Goal: Task Accomplishment & Management: Manage account settings

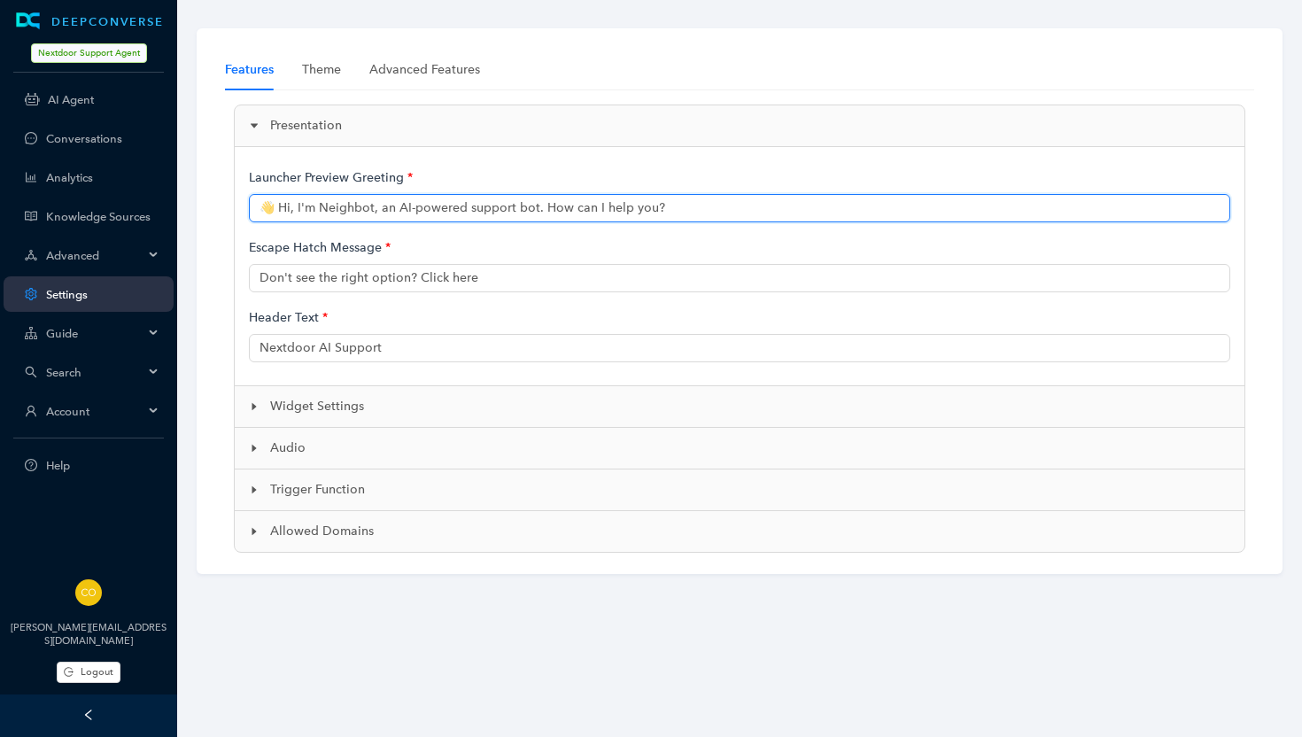
click at [628, 209] on input "👋 Hi, I'm Neighbot, an AI-powered support bot. How can I help you?" at bounding box center [739, 208] width 981 height 28
type input "👋 Hi, I'm Neighbot, an AI-powered support bot. How can I help?"
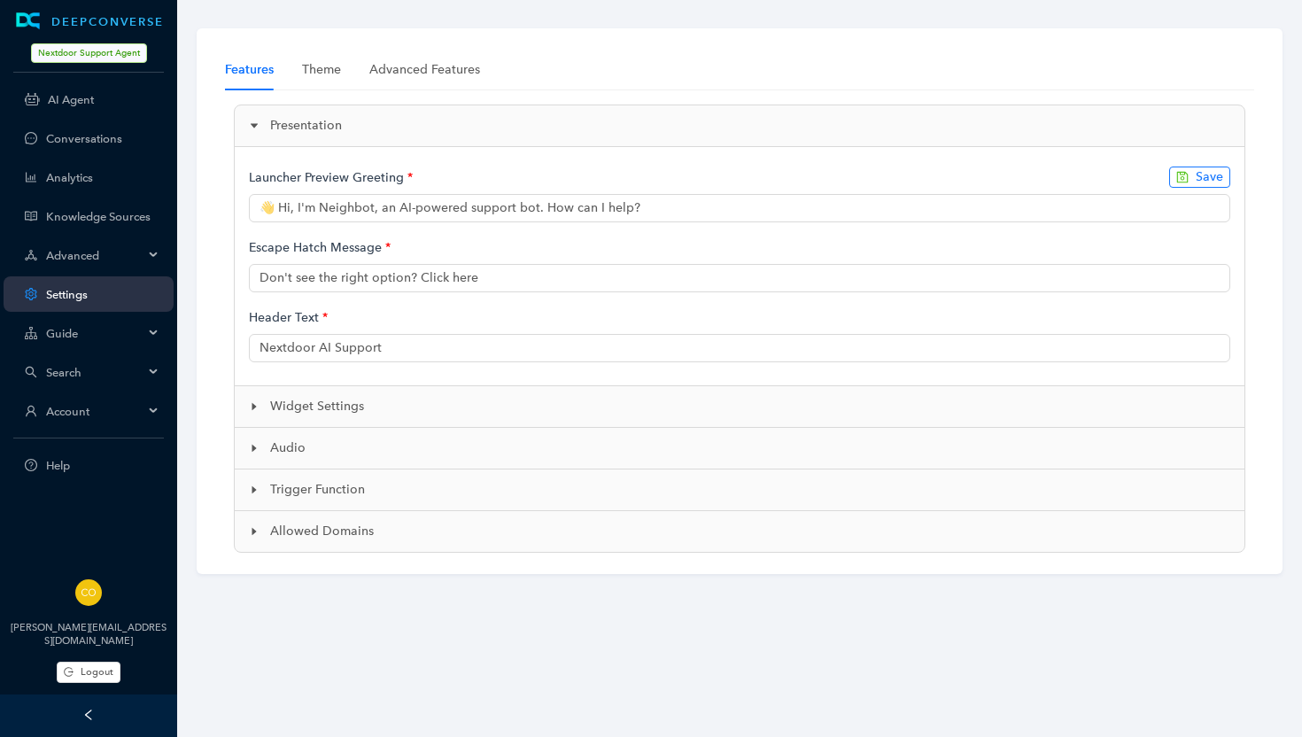
click at [748, 235] on div "Escape Hatch Message" at bounding box center [739, 247] width 981 height 33
click at [1202, 181] on span "Save" at bounding box center [1208, 176] width 27 height 19
click at [58, 252] on span "Advanced" at bounding box center [94, 255] width 97 height 13
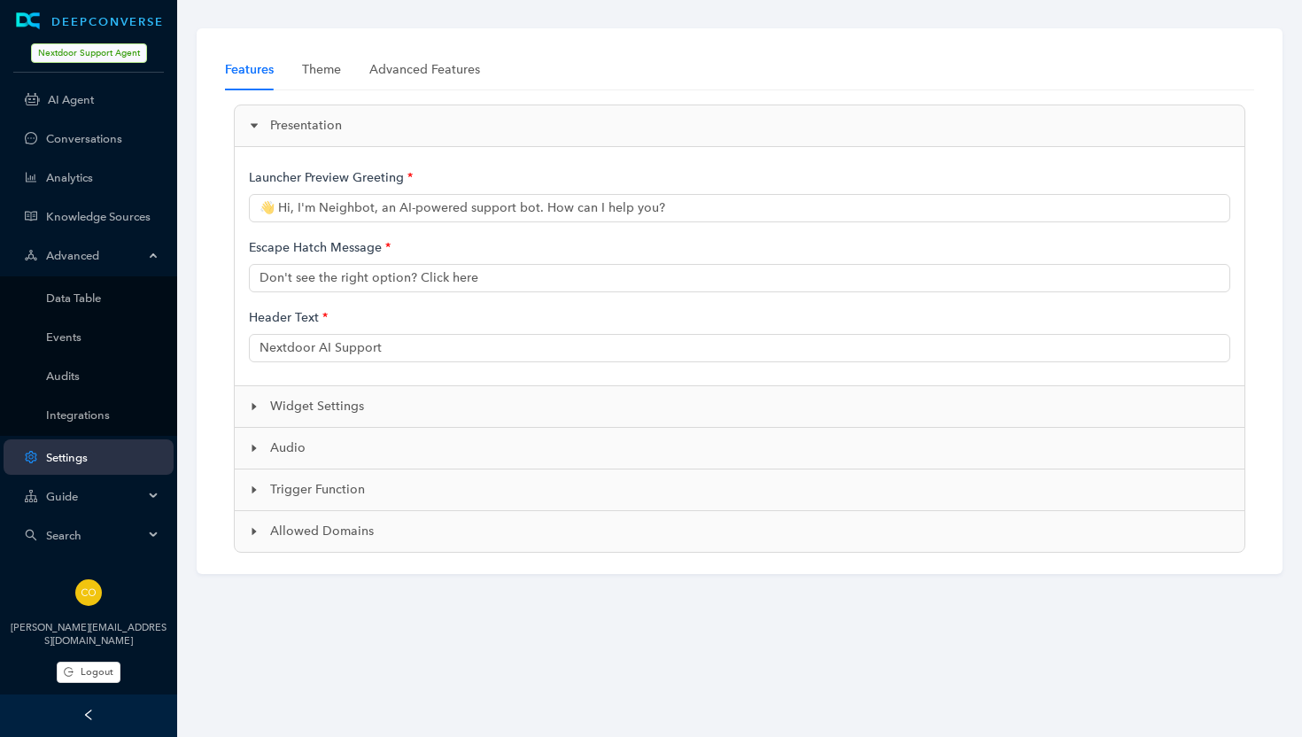
click at [71, 454] on link "Settings" at bounding box center [102, 457] width 113 height 13
click at [71, 414] on link "Integrations" at bounding box center [102, 414] width 113 height 13
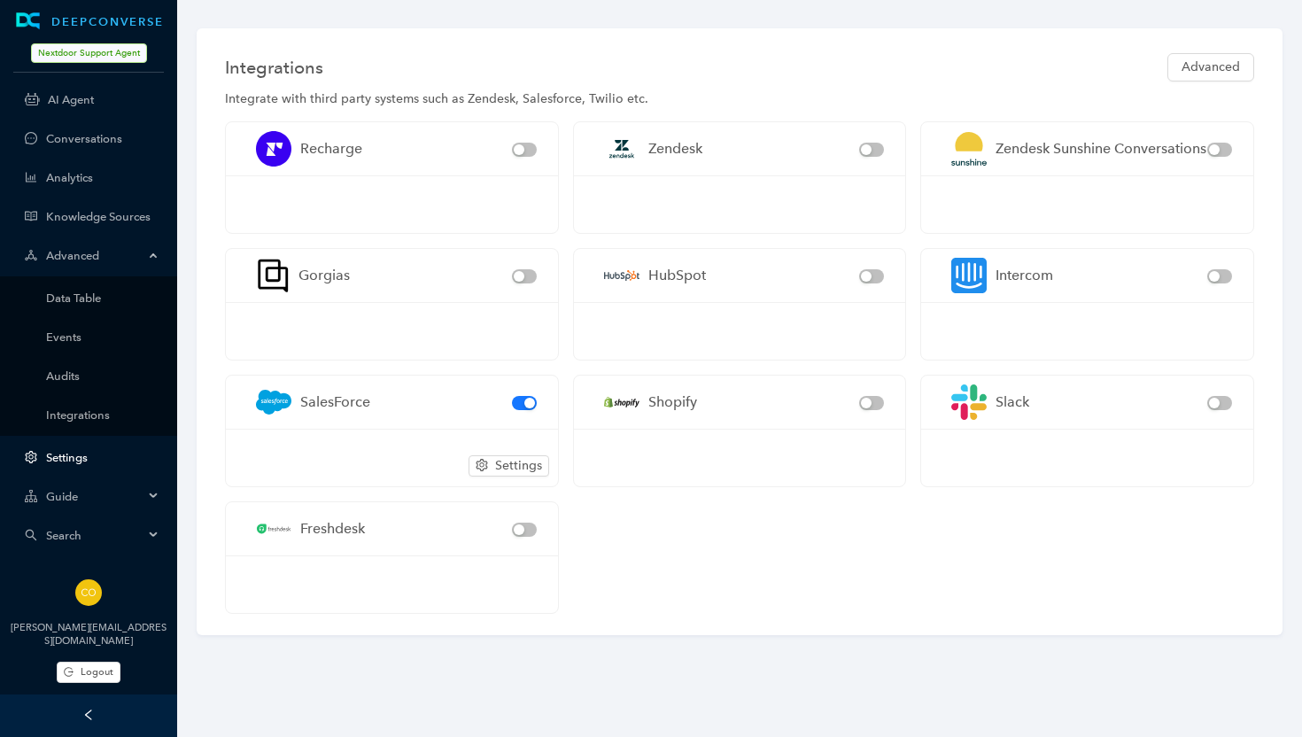
click at [68, 458] on link "Settings" at bounding box center [102, 457] width 113 height 13
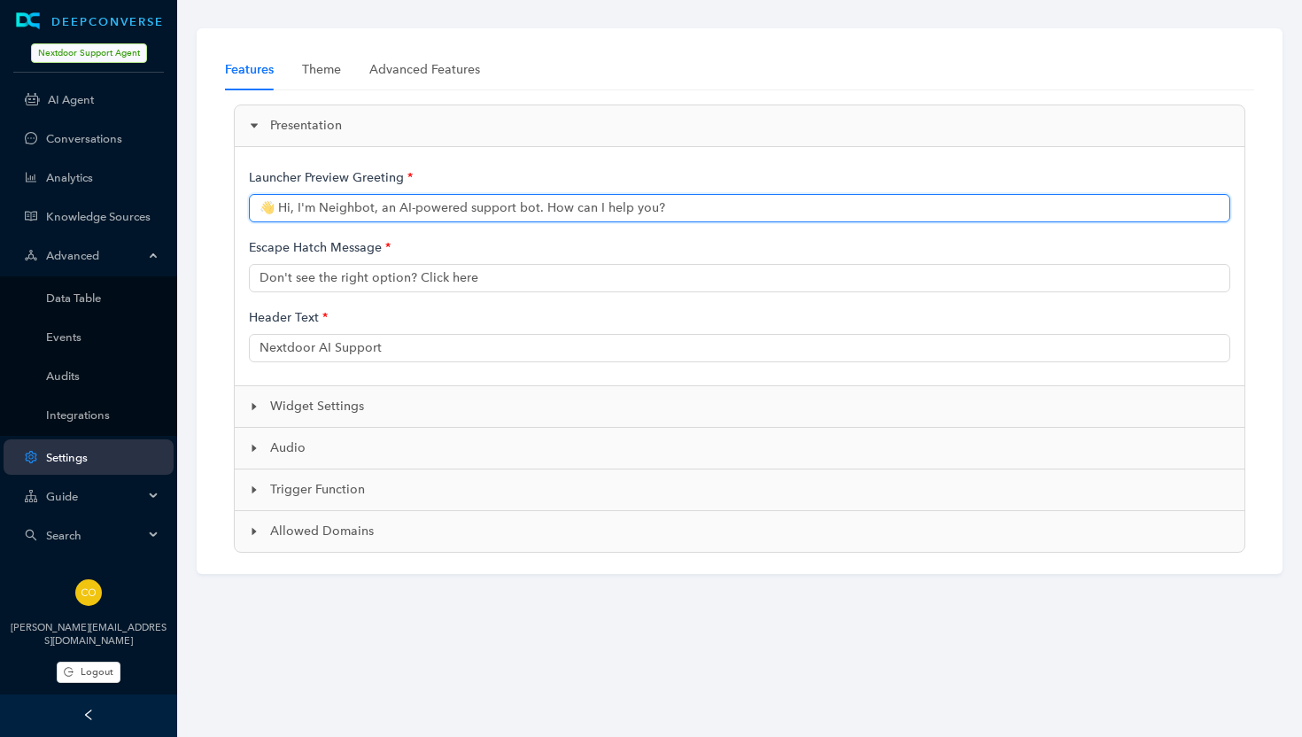
click at [622, 209] on input "👋 Hi, I'm Neighbot, an AI-powered support bot. How can I help you?" at bounding box center [739, 208] width 981 height 28
type input "👋 Hi, I'm Neighbot, an AI-powered support bot. How can I help?"
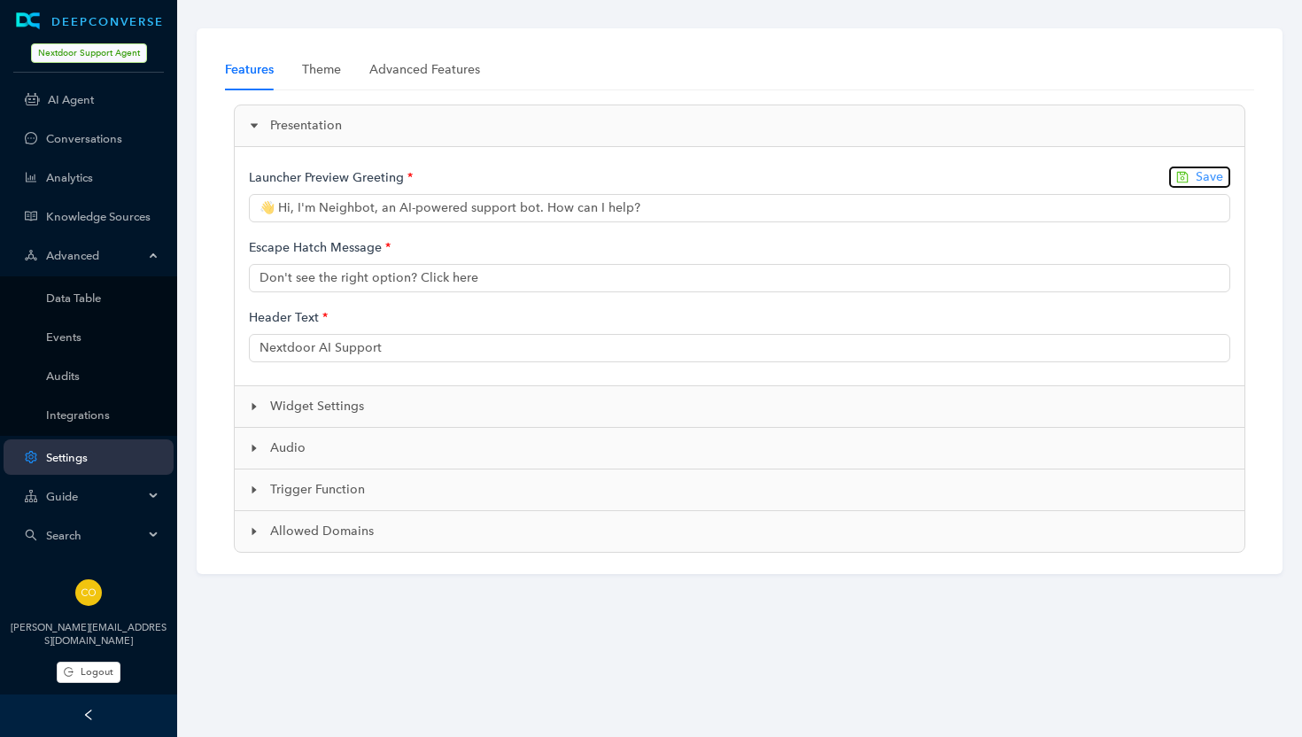
click at [1215, 176] on span "Save" at bounding box center [1208, 176] width 27 height 19
click at [290, 412] on span "Widget Settings" at bounding box center [750, 406] width 960 height 19
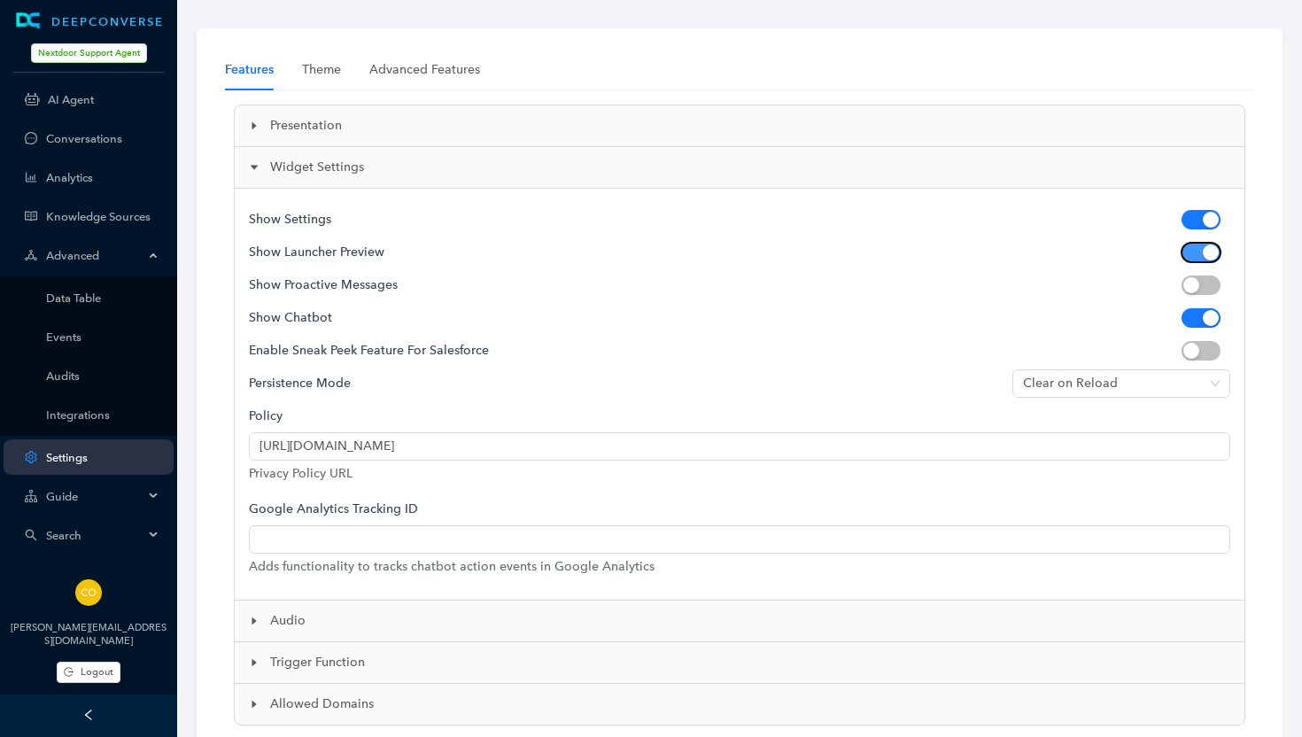
click at [1192, 252] on span "button" at bounding box center [1200, 252] width 39 height 19
click at [1212, 283] on span "button" at bounding box center [1200, 284] width 39 height 19
click at [1194, 286] on span "button" at bounding box center [1200, 284] width 39 height 19
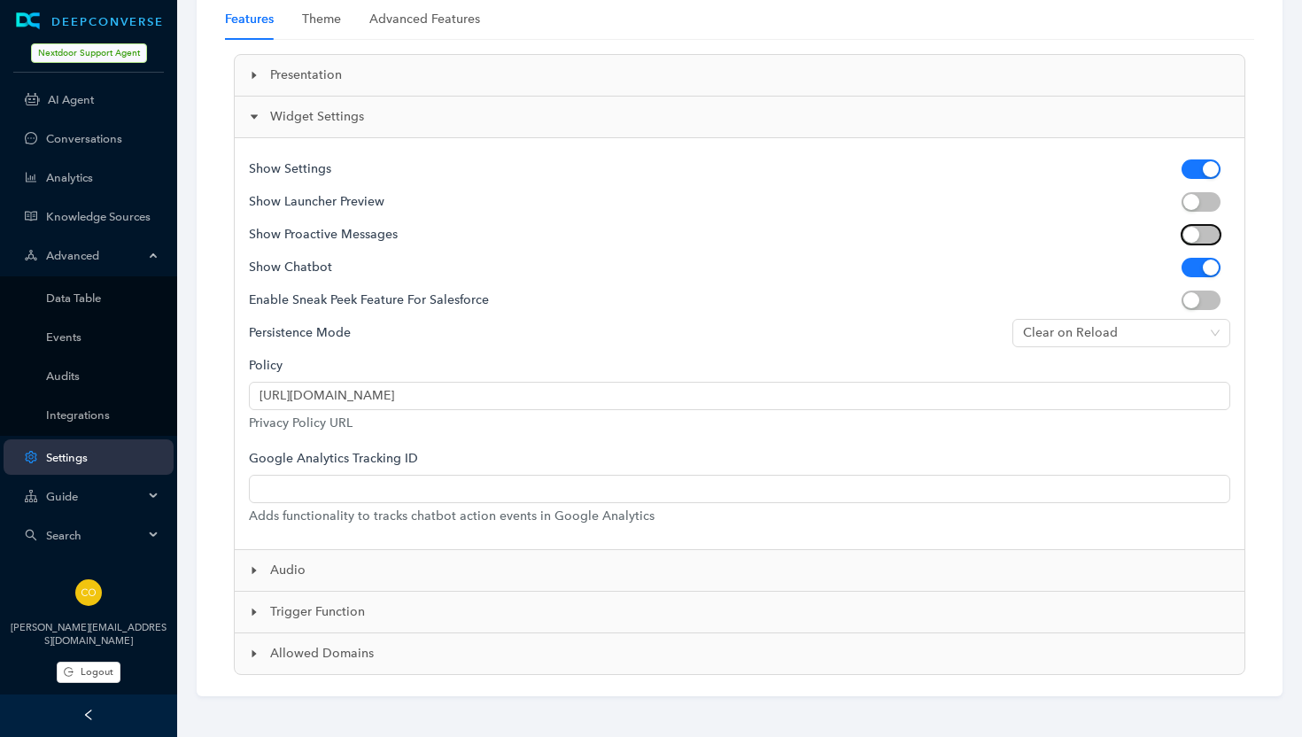
scroll to position [52, 0]
click at [291, 571] on span "Audio" at bounding box center [750, 568] width 960 height 19
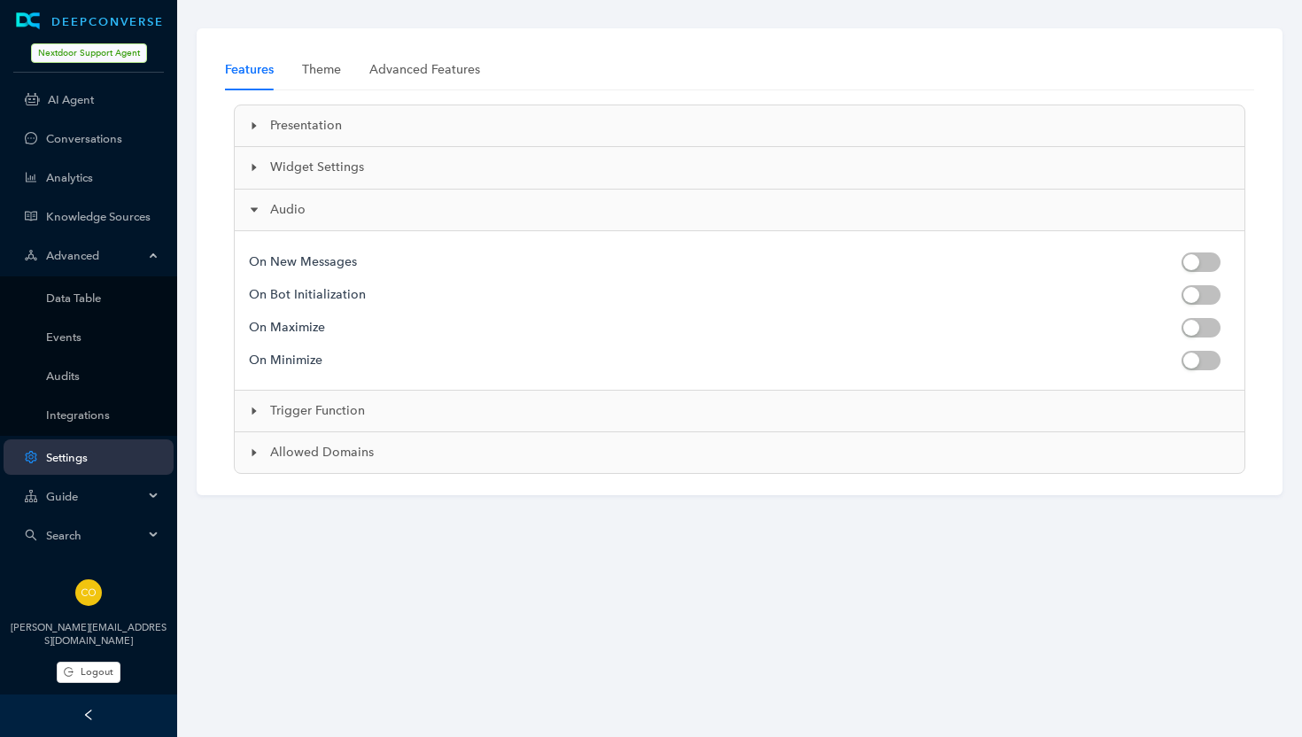
scroll to position [0, 0]
click at [274, 418] on span "Trigger Function" at bounding box center [750, 410] width 960 height 19
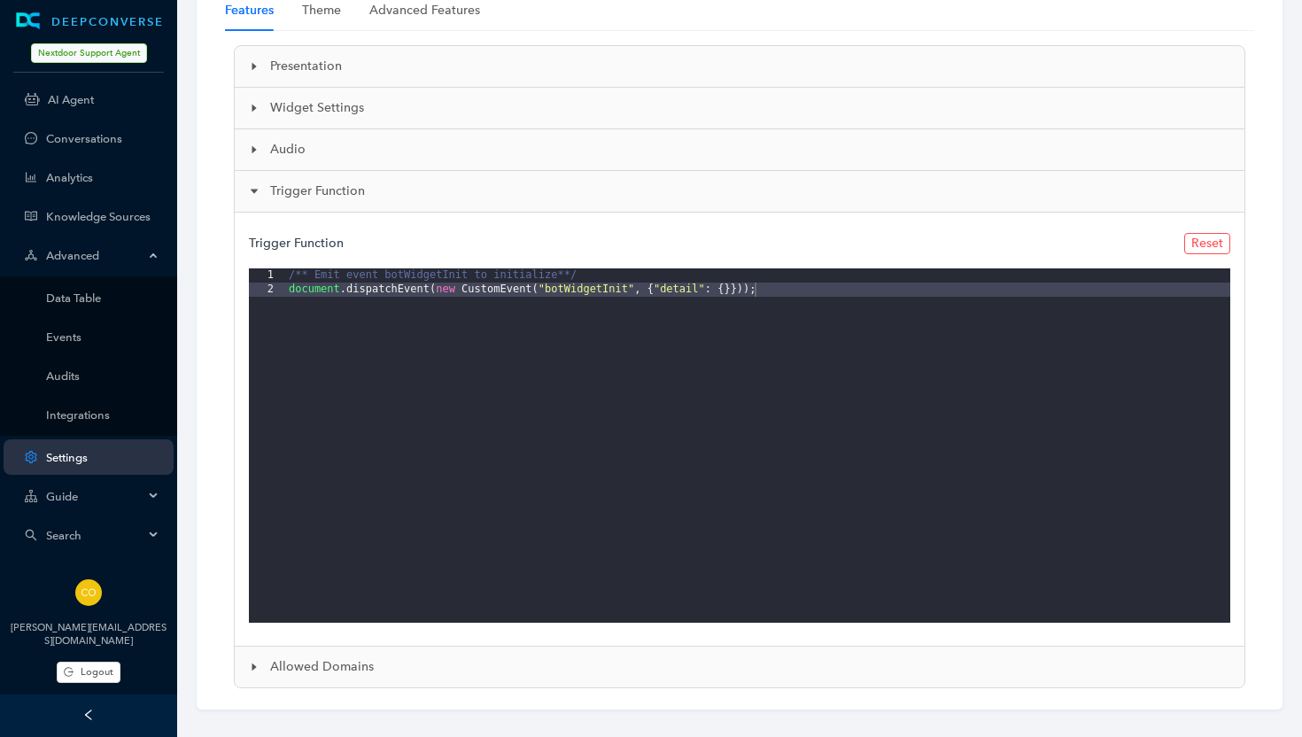
scroll to position [74, 0]
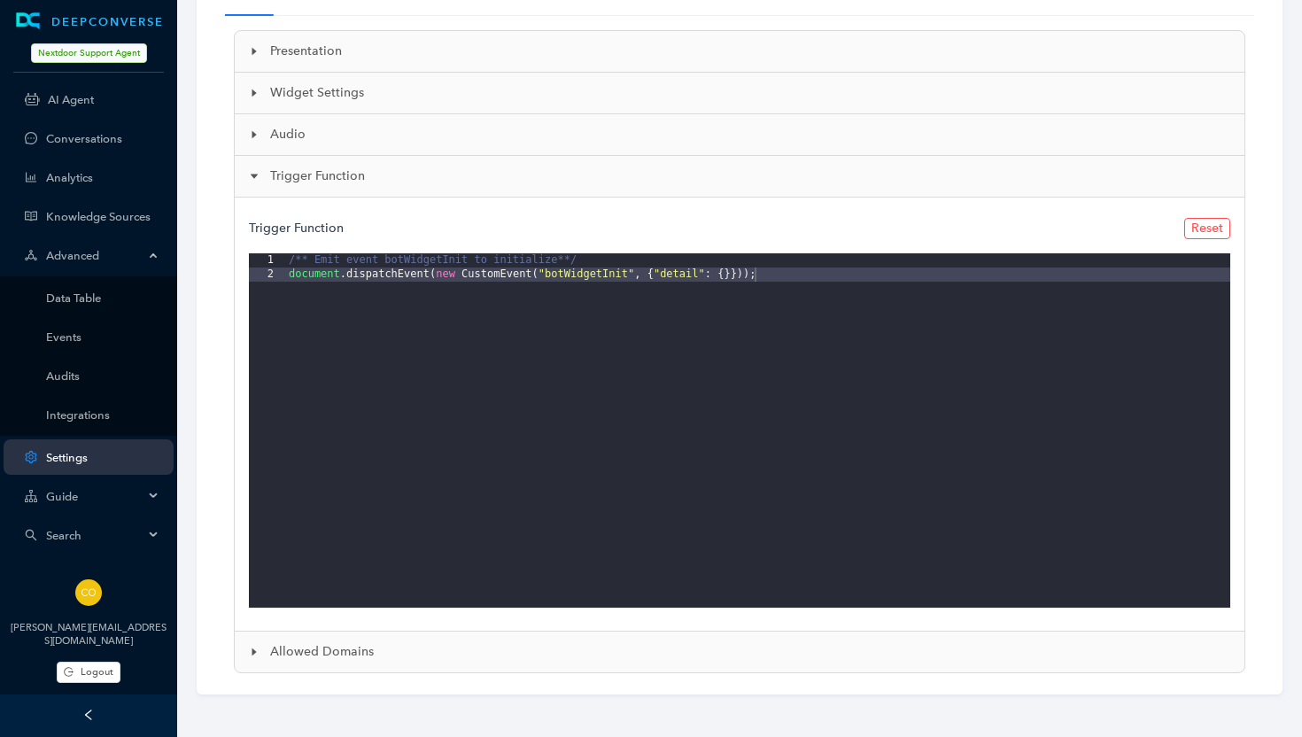
click at [282, 649] on span "Allowed Domains" at bounding box center [750, 651] width 960 height 19
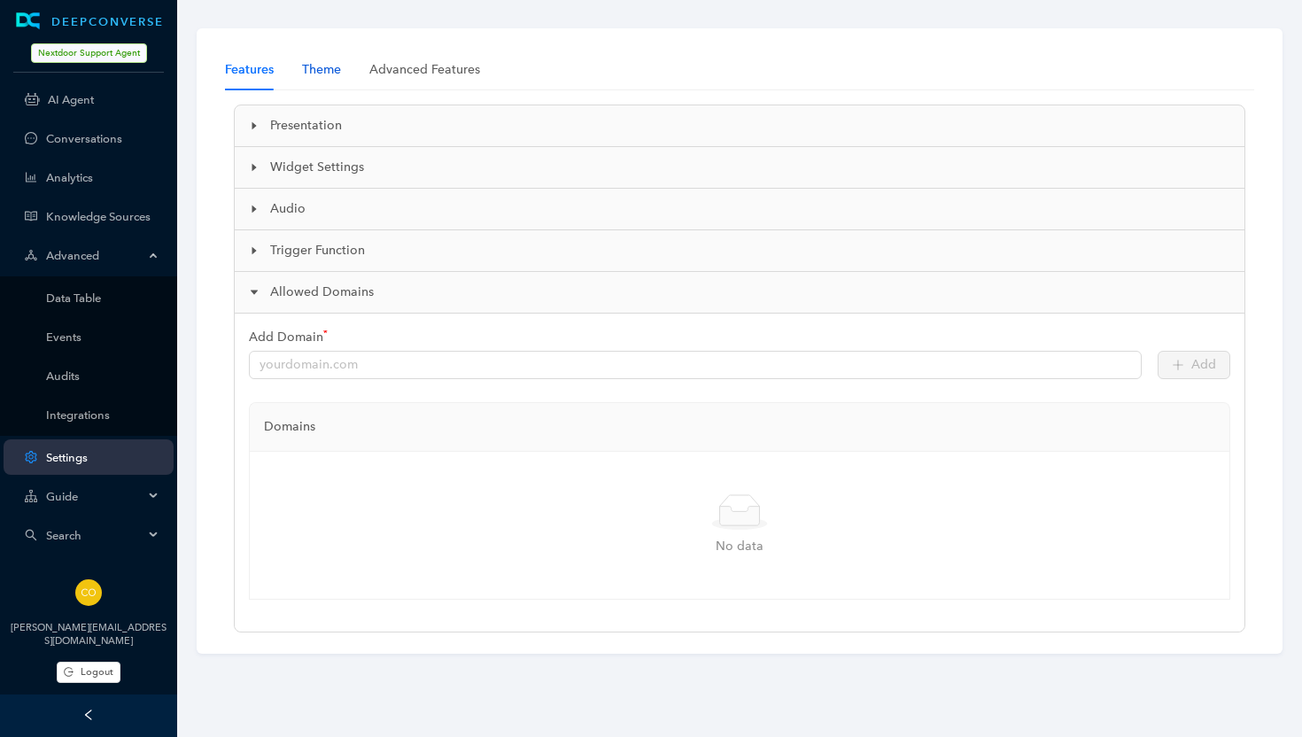
click at [321, 70] on div "Theme" at bounding box center [321, 69] width 39 height 19
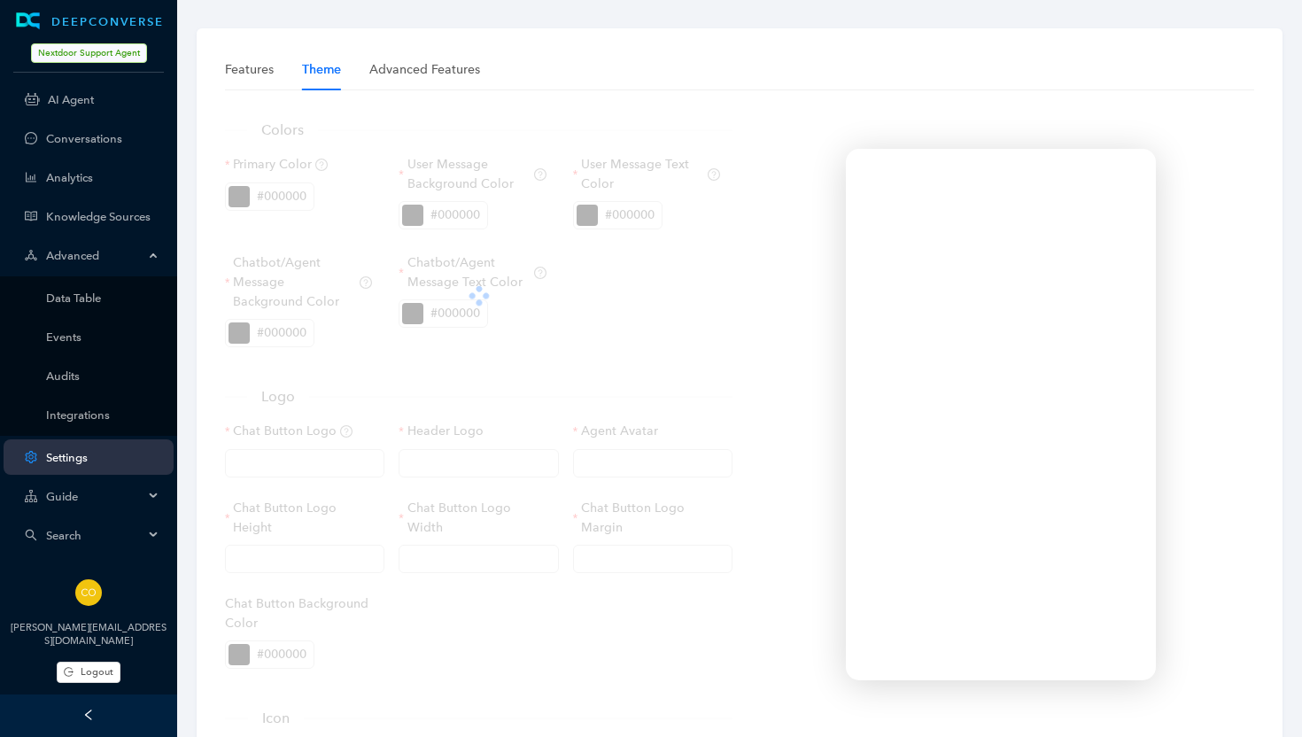
type input "[URL][DOMAIN_NAME]"
type input "60px"
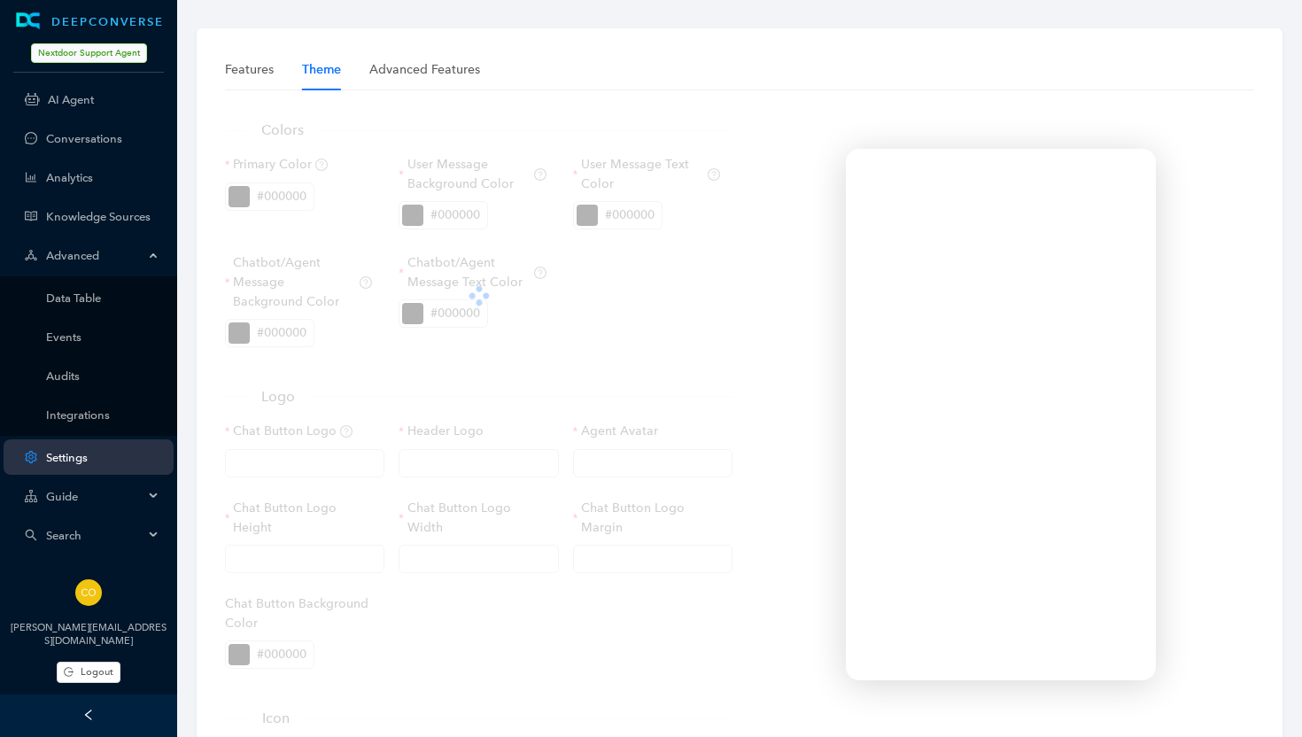
type input "0px"
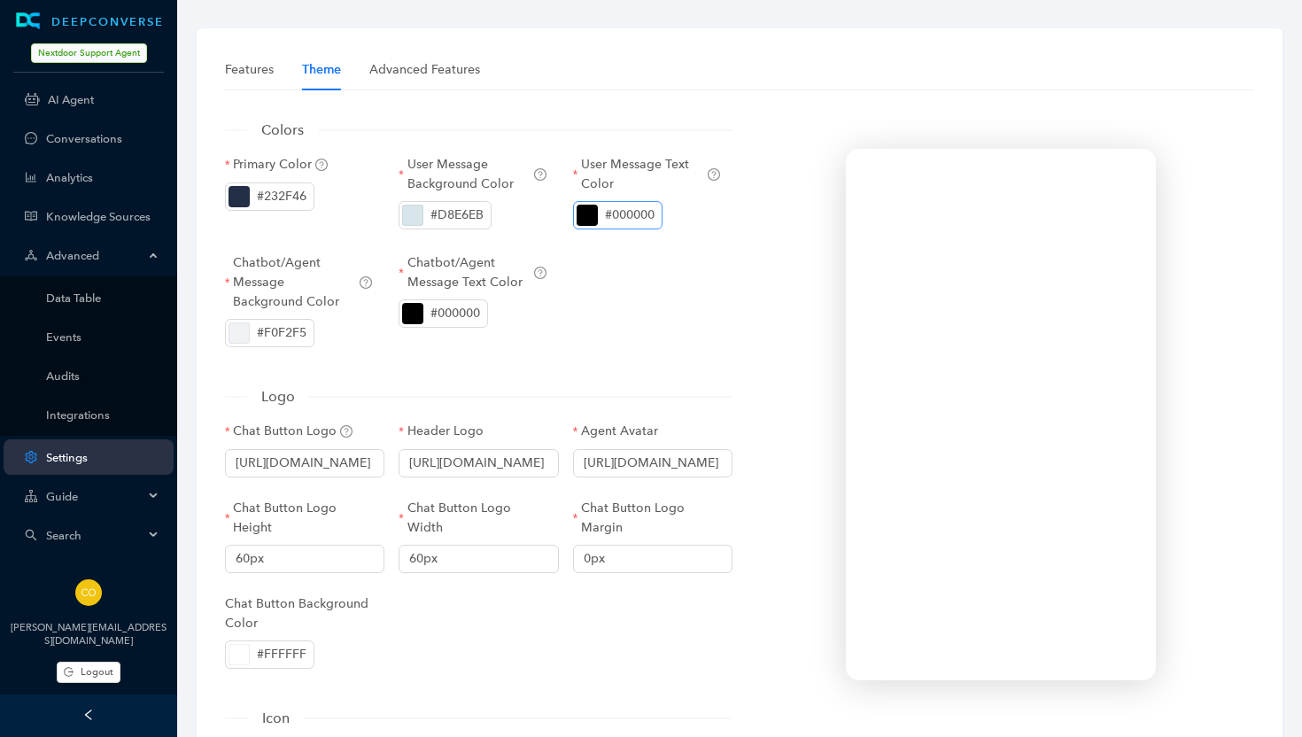
click at [638, 216] on div "#000000" at bounding box center [630, 214] width 50 height 19
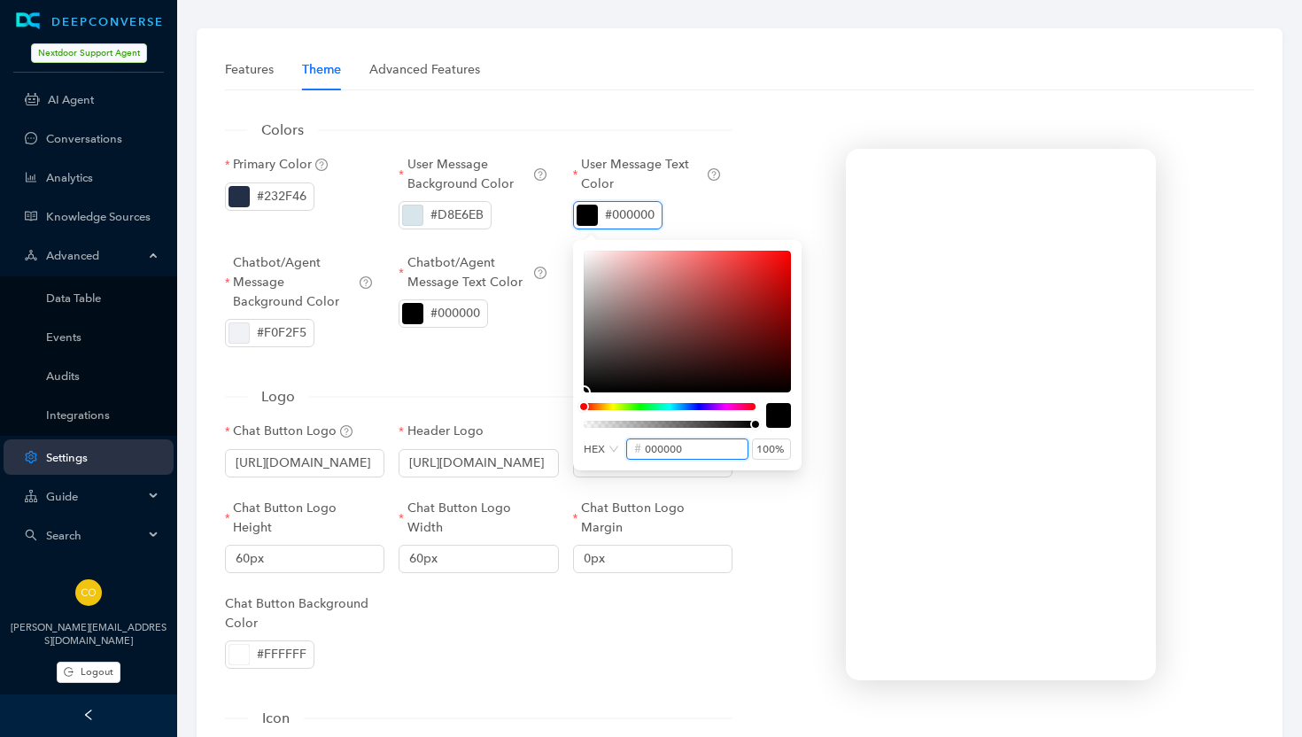
click at [657, 452] on input "000000" at bounding box center [693, 448] width 96 height 19
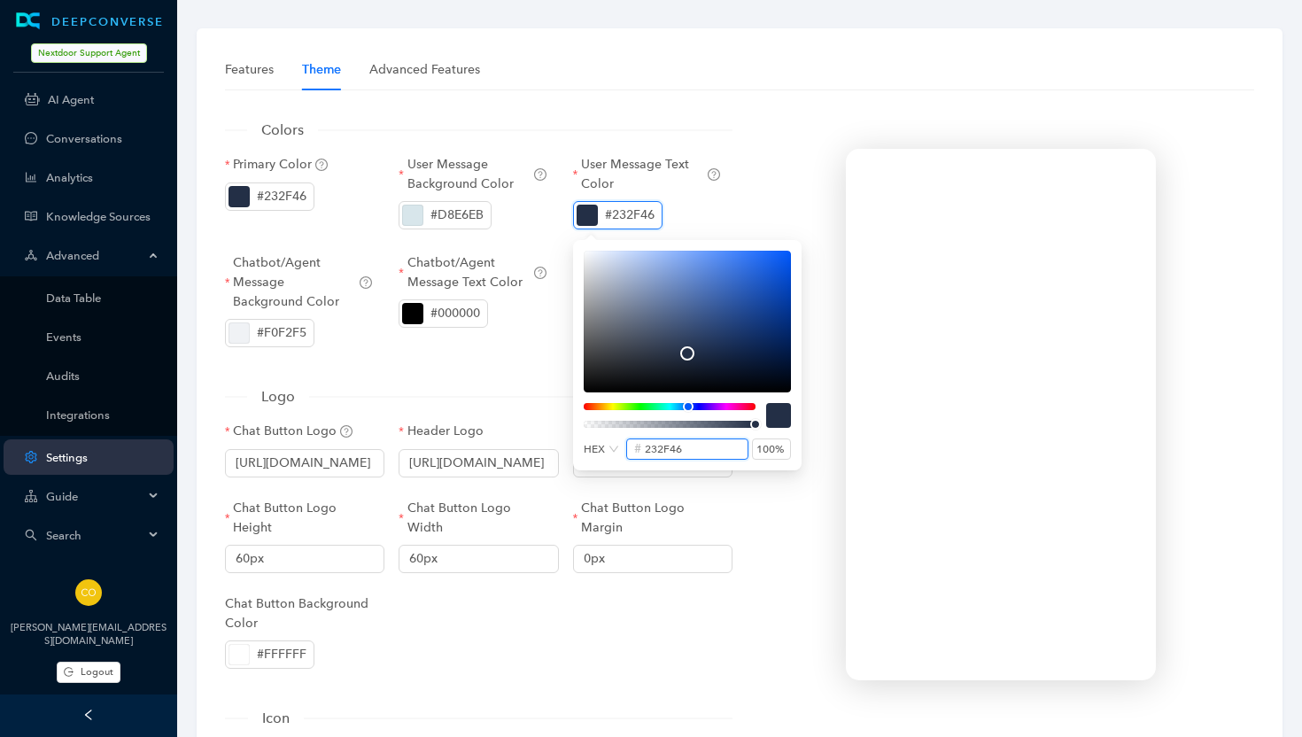
type input "232f46"
click at [445, 310] on div "#000000" at bounding box center [455, 313] width 50 height 19
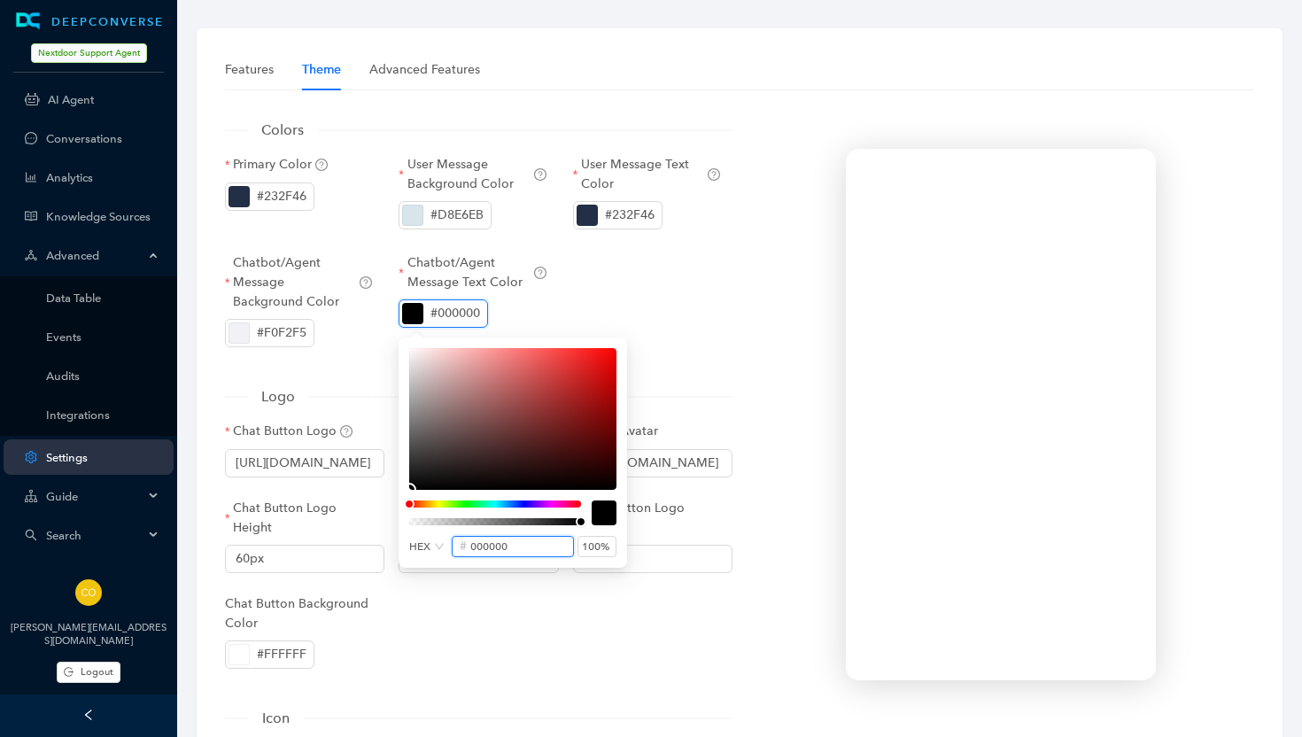
click at [485, 548] on input "000000" at bounding box center [518, 546] width 96 height 19
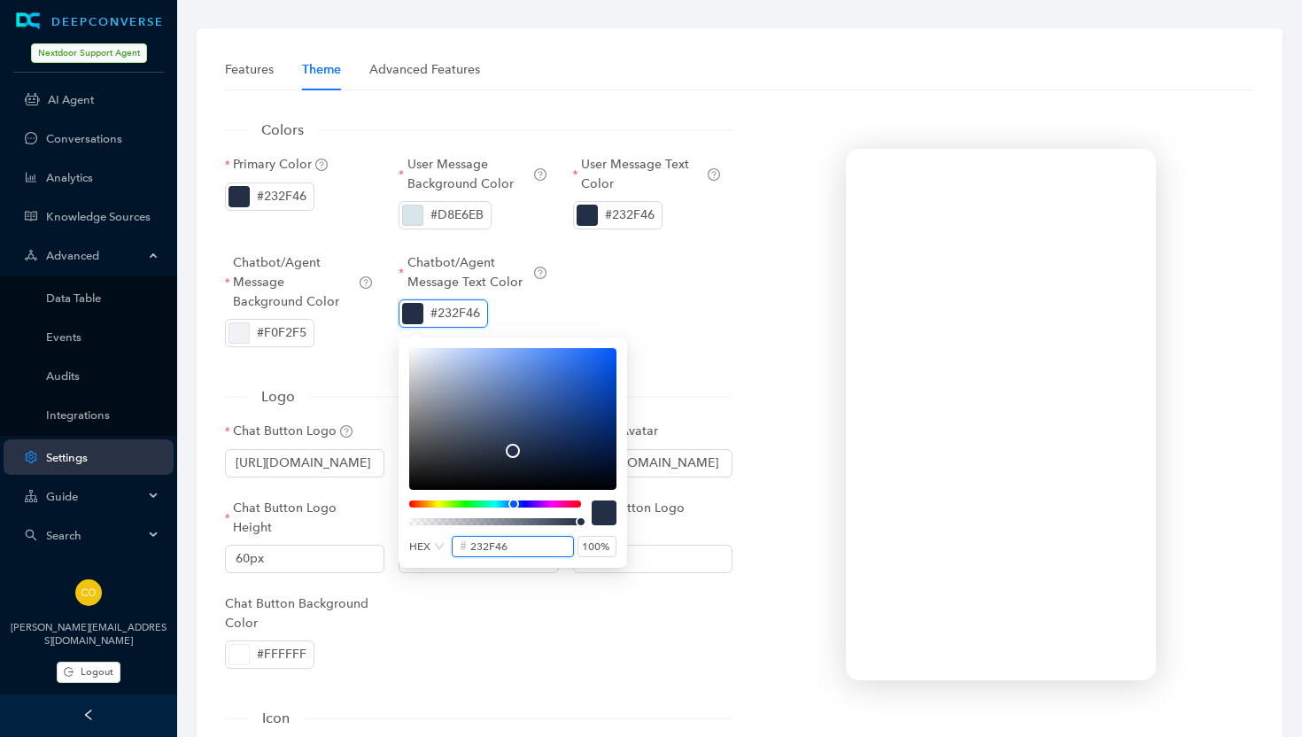
type input "232f46"
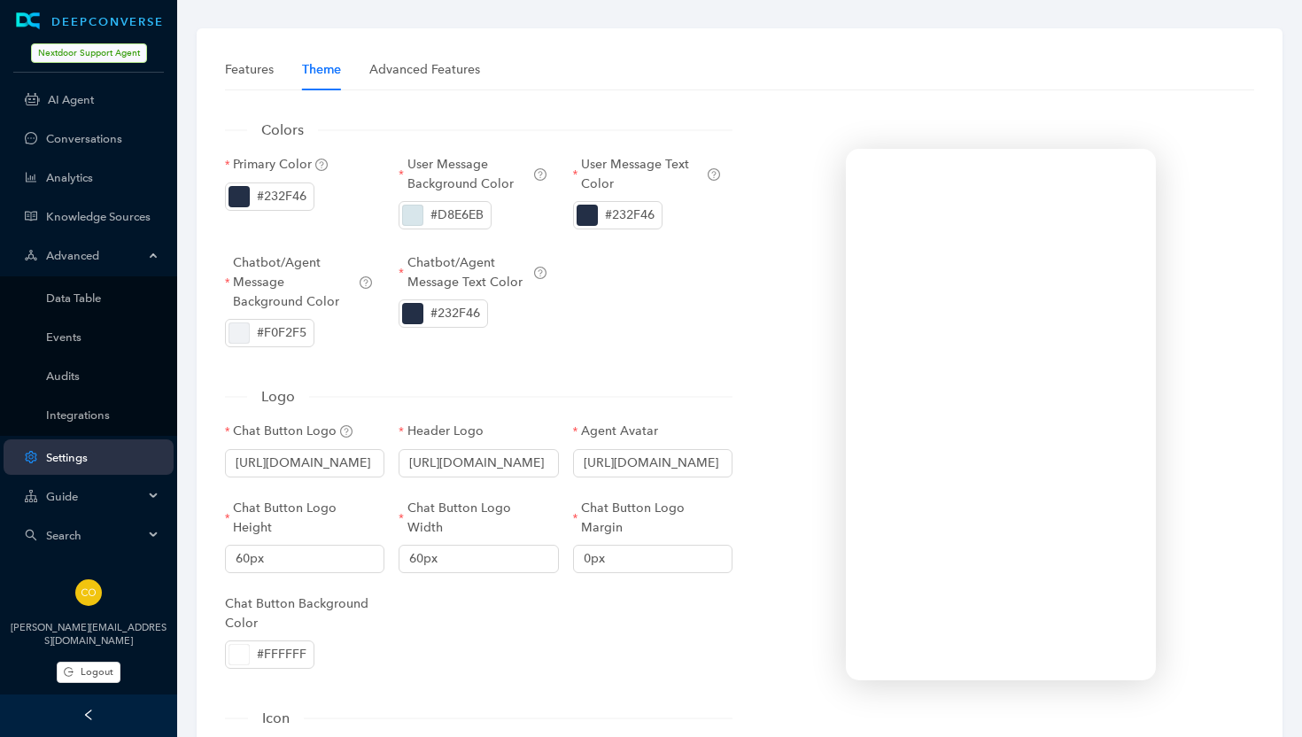
click at [750, 621] on div at bounding box center [1000, 693] width 522 height 1179
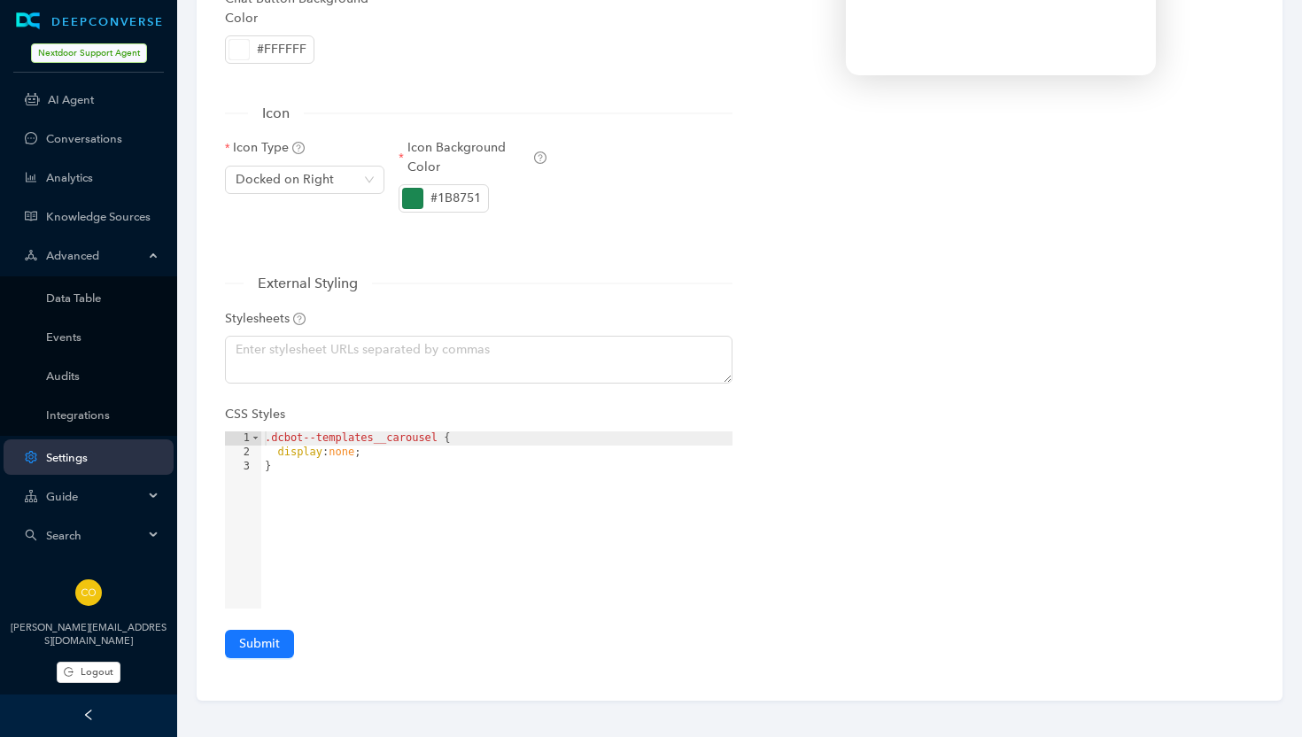
scroll to position [606, 0]
click at [273, 636] on span "Submit" at bounding box center [259, 642] width 41 height 19
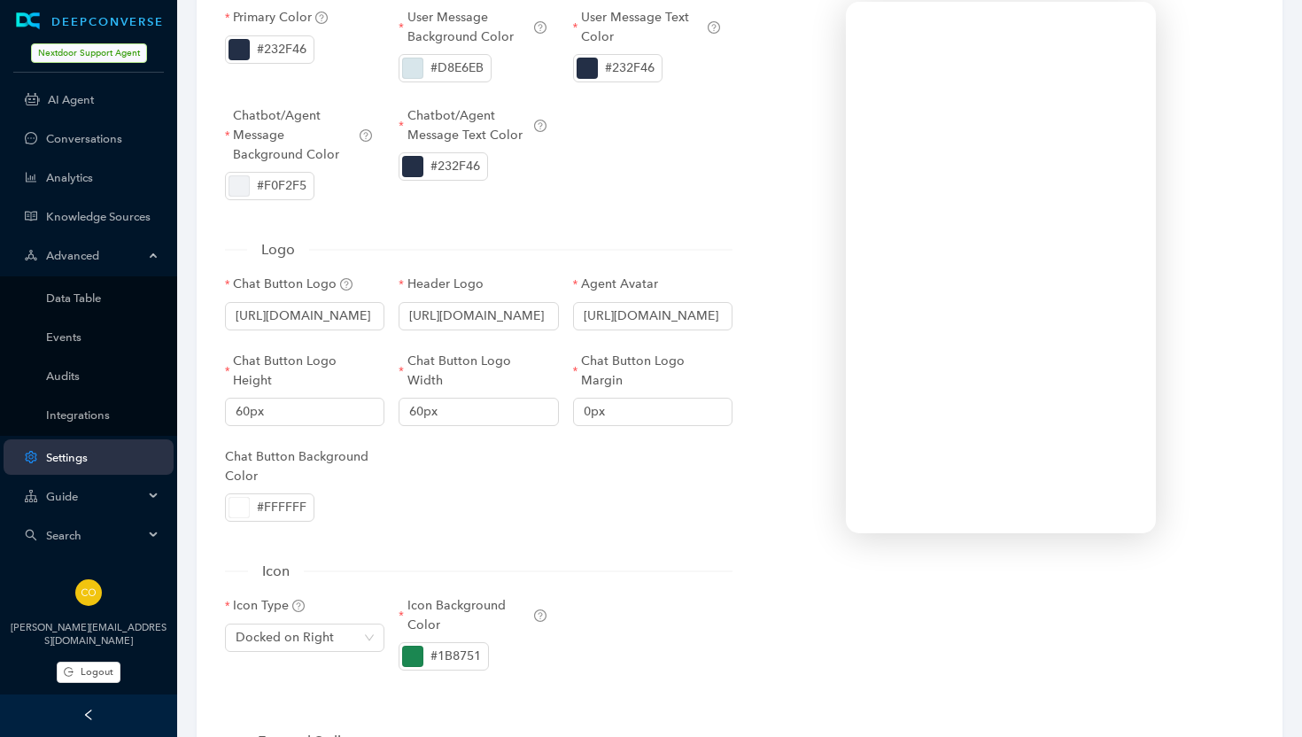
scroll to position [163, 0]
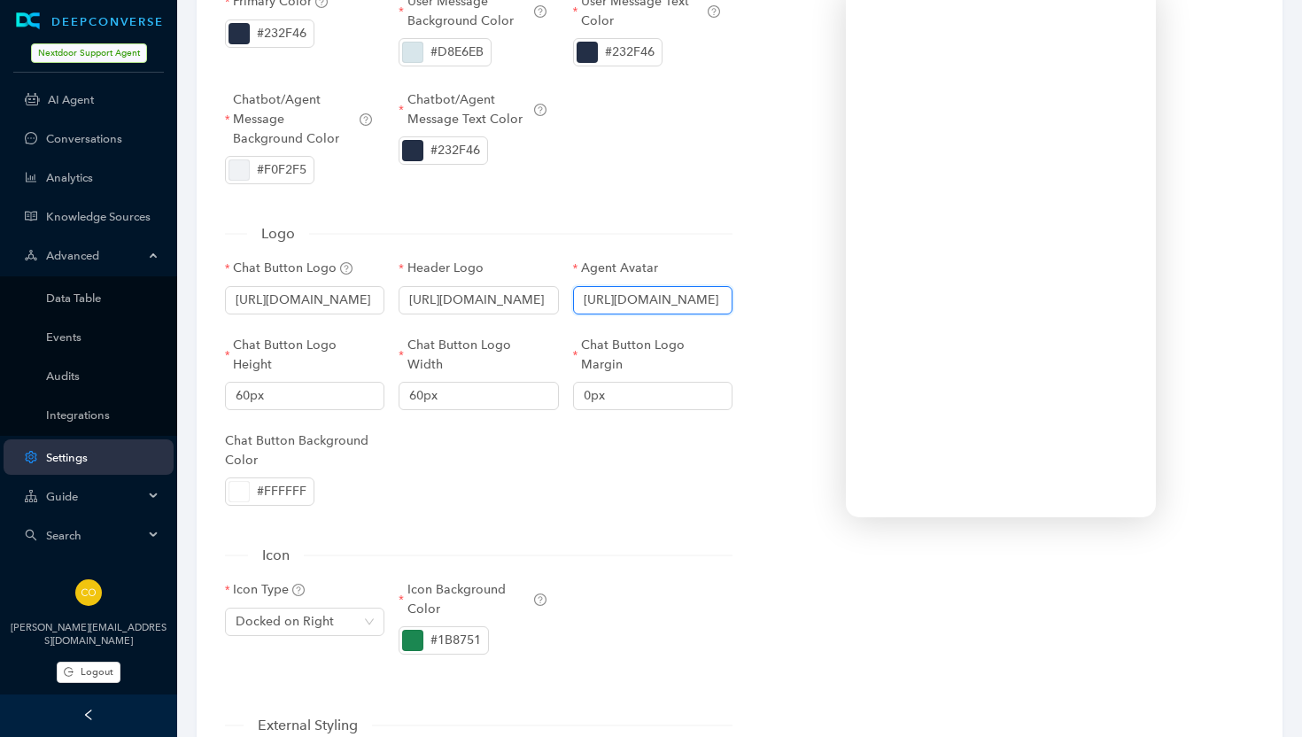
click at [659, 293] on input "[URL][DOMAIN_NAME]" at bounding box center [652, 300] width 159 height 28
drag, startPoint x: 678, startPoint y: 296, endPoint x: 811, endPoint y: 290, distance: 132.9
click at [811, 290] on div "Colors Primary Color #232F46 User Message Background Color #D8E6EB User Message…" at bounding box center [739, 531] width 1043 height 1179
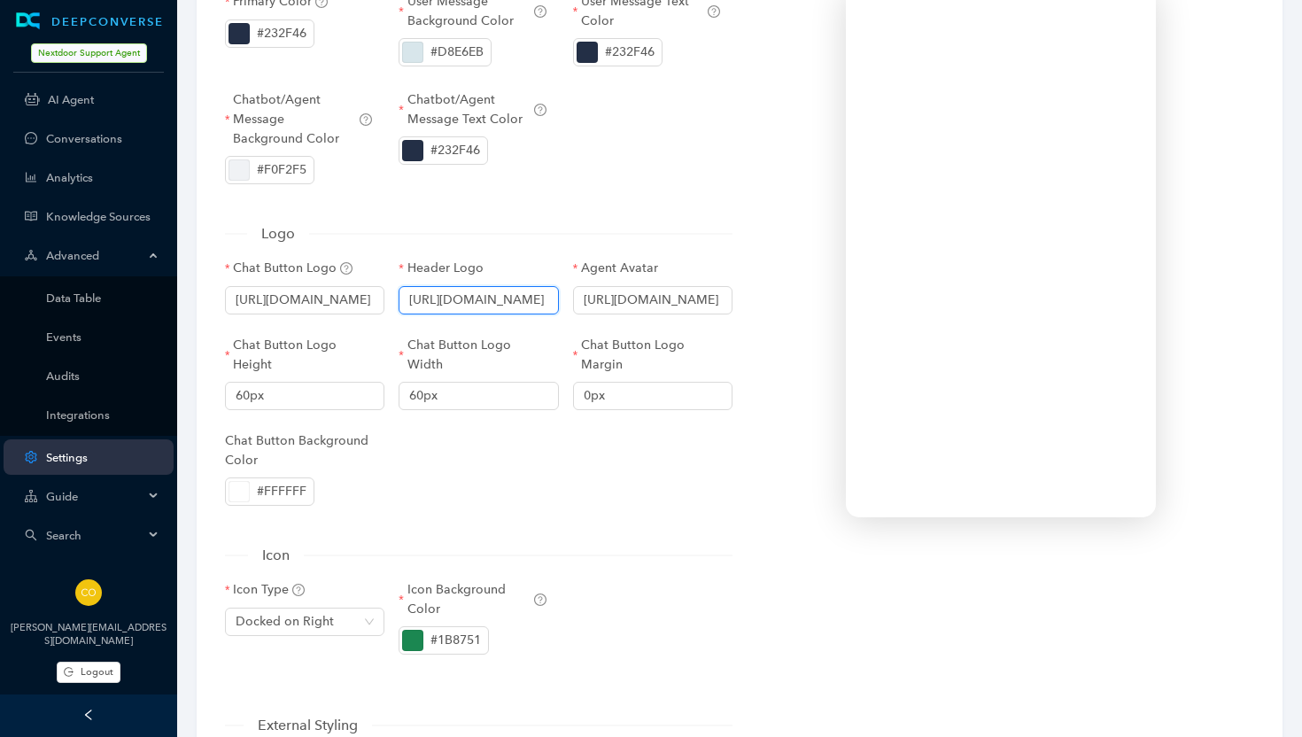
click at [479, 304] on input "[URL][DOMAIN_NAME]" at bounding box center [477, 300] width 159 height 28
drag, startPoint x: 479, startPoint y: 304, endPoint x: 645, endPoint y: 302, distance: 165.6
click at [645, 302] on div "Chat Button Logo https://static.deepconverse.com/shared/icons/chatbot-icon-V2-g…" at bounding box center [479, 394] width 522 height 271
click at [305, 301] on input "[URL][DOMAIN_NAME]" at bounding box center [304, 300] width 159 height 28
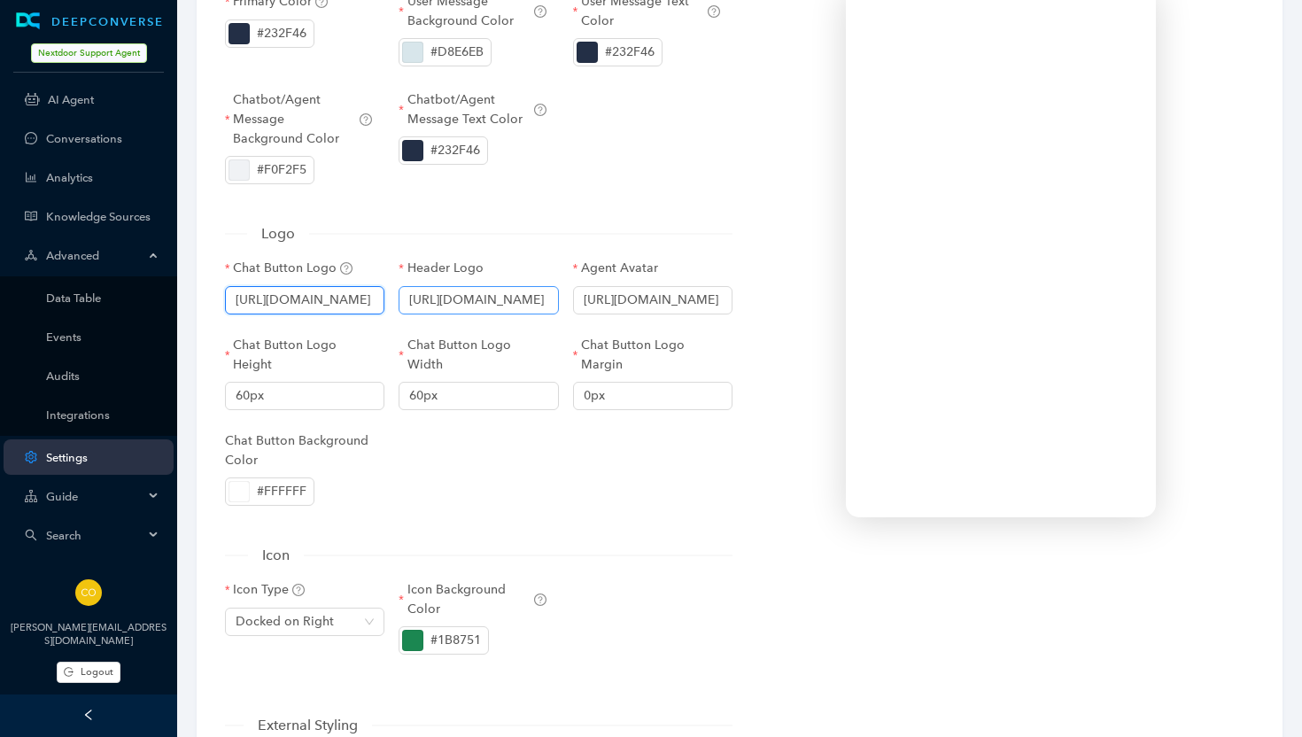
drag, startPoint x: 283, startPoint y: 298, endPoint x: 448, endPoint y: 298, distance: 164.7
click at [448, 298] on div "Chat Button Logo https://static.deepconverse.com/shared/icons/chatbot-icon-V2-g…" at bounding box center [479, 394] width 522 height 271
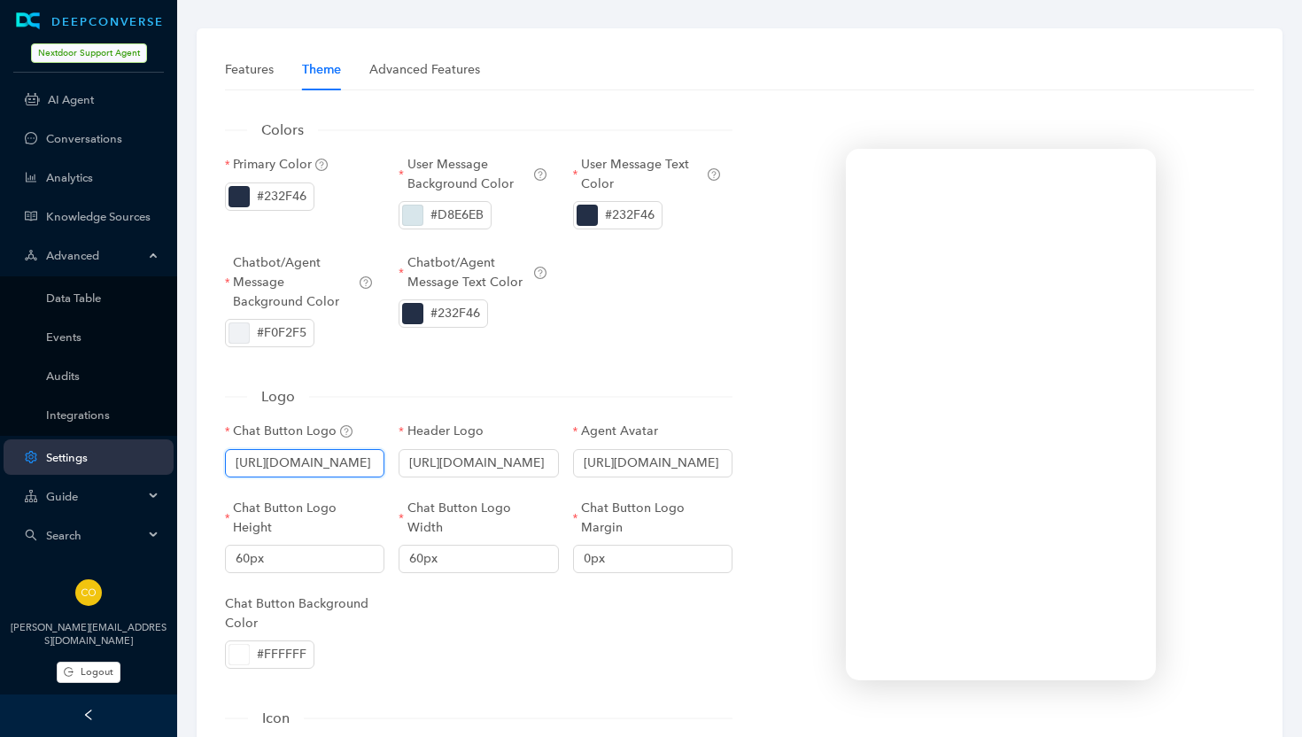
scroll to position [0, 0]
